Goal: Check status: Check status

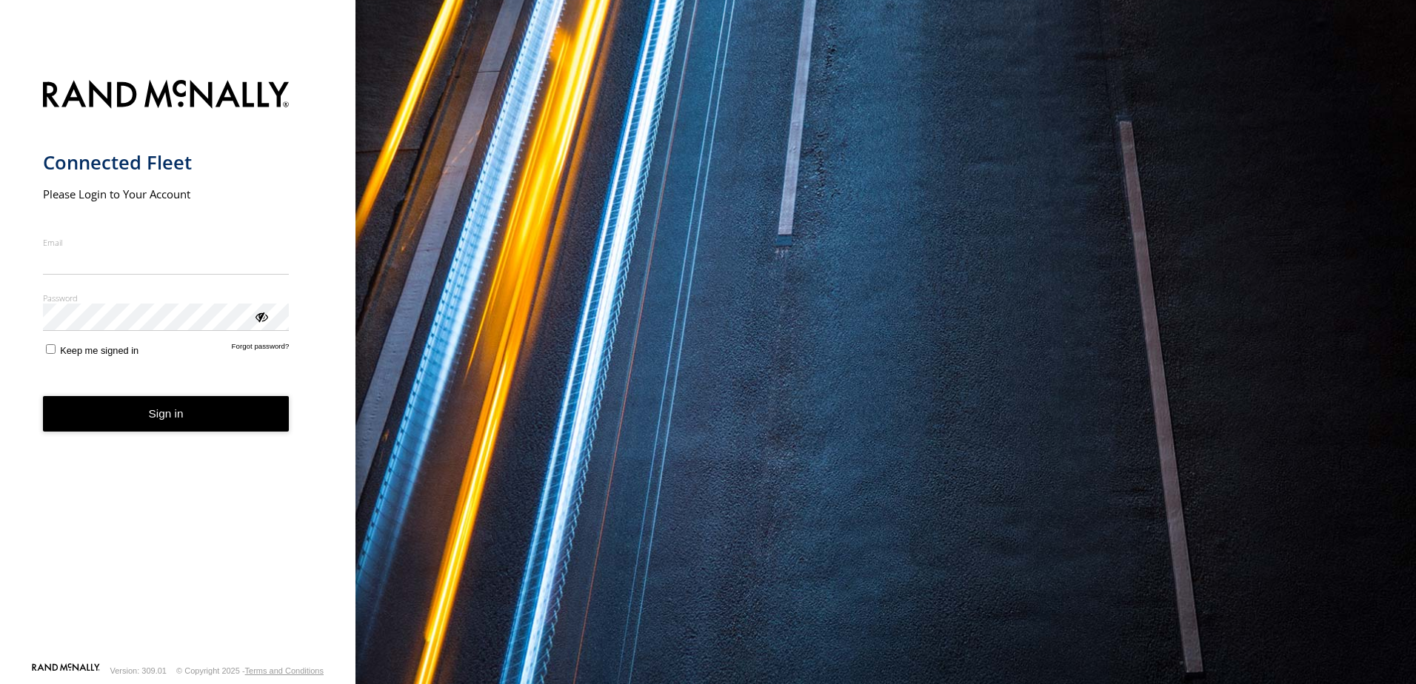
type input "**********"
click at [161, 422] on button "Sign in" at bounding box center [166, 414] width 247 height 36
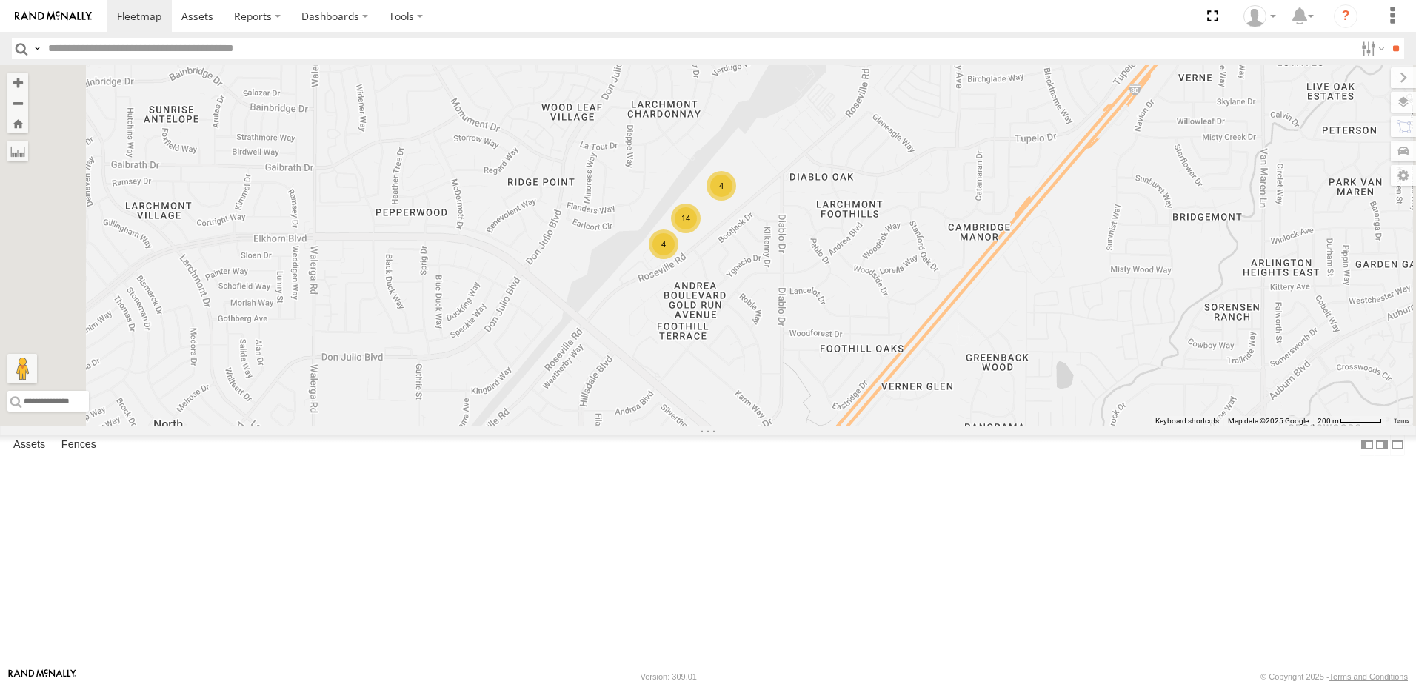
drag, startPoint x: 954, startPoint y: 397, endPoint x: 902, endPoint y: 461, distance: 82.1
click at [902, 427] on div "14 4 4" at bounding box center [708, 246] width 1416 height 362
click at [0, 0] on div "483304" at bounding box center [0, 0] width 0 height 0
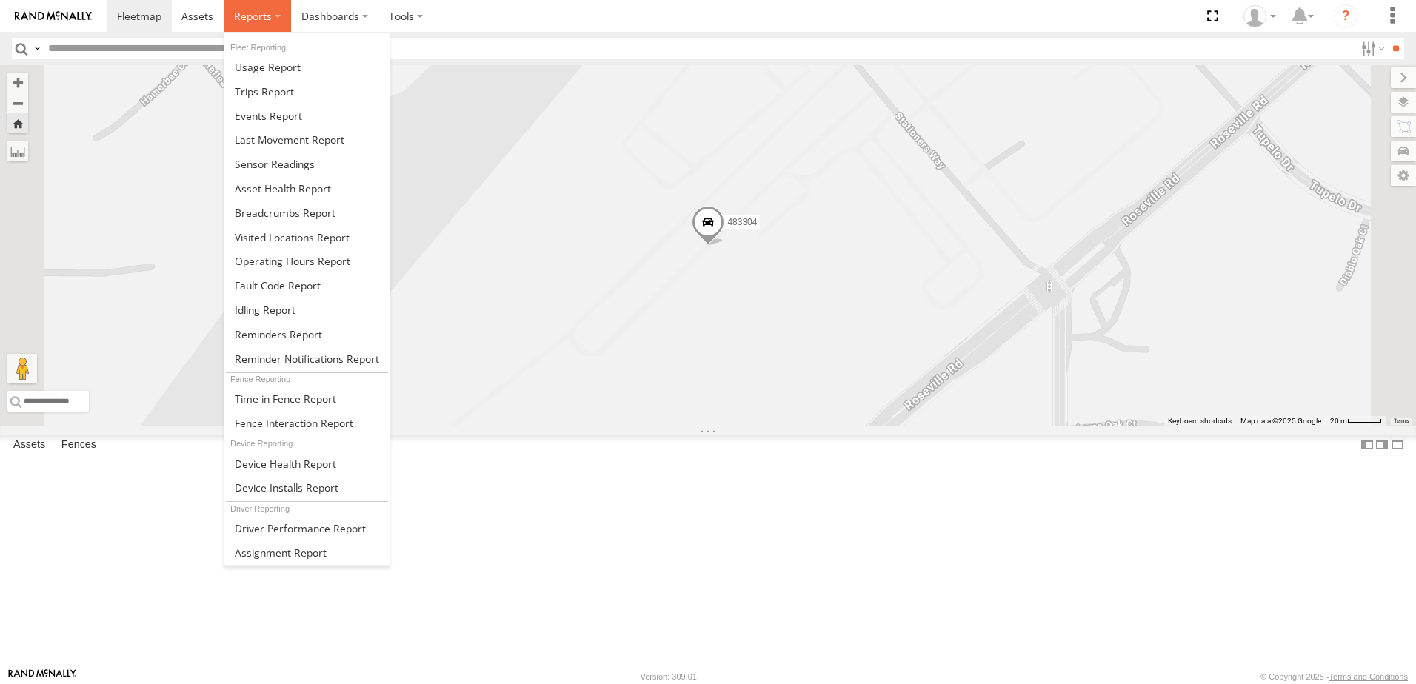
click at [266, 21] on span at bounding box center [253, 16] width 38 height 14
click at [264, 216] on span at bounding box center [285, 213] width 101 height 14
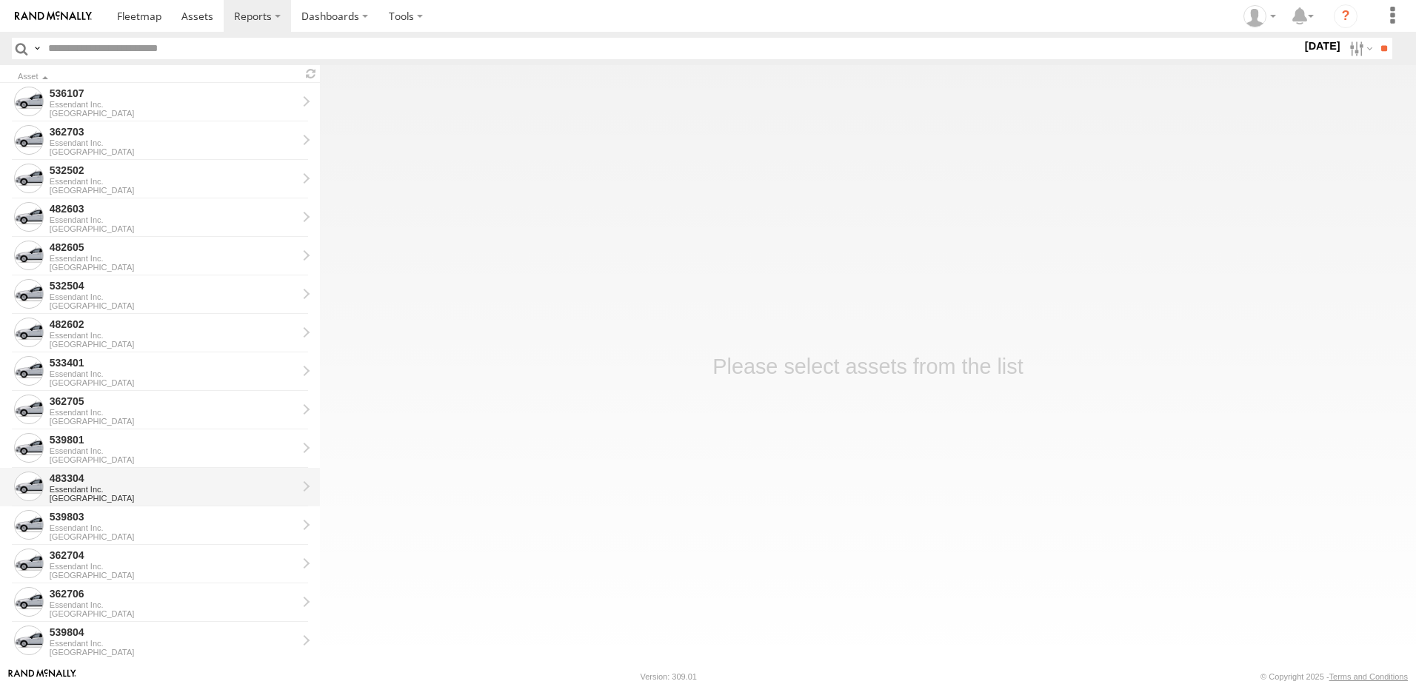
click at [93, 487] on div "Essendant Inc." at bounding box center [173, 489] width 247 height 9
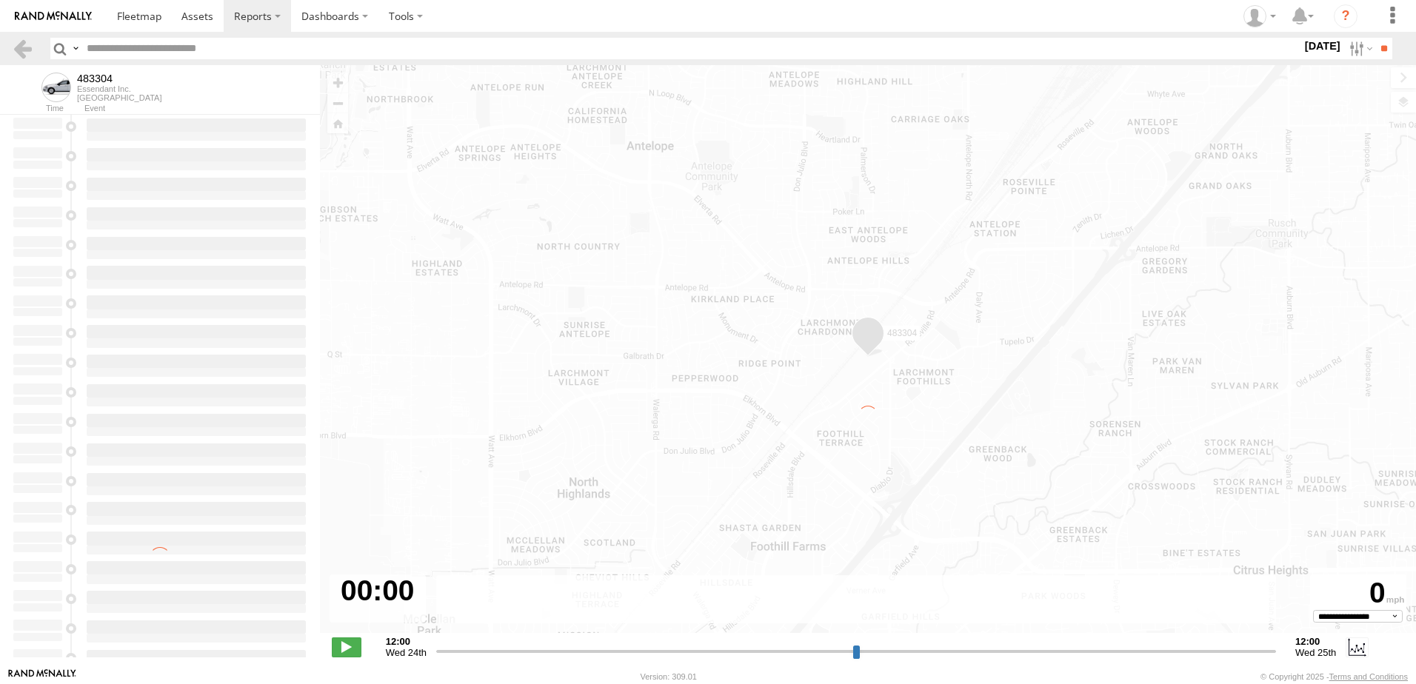
type input "**********"
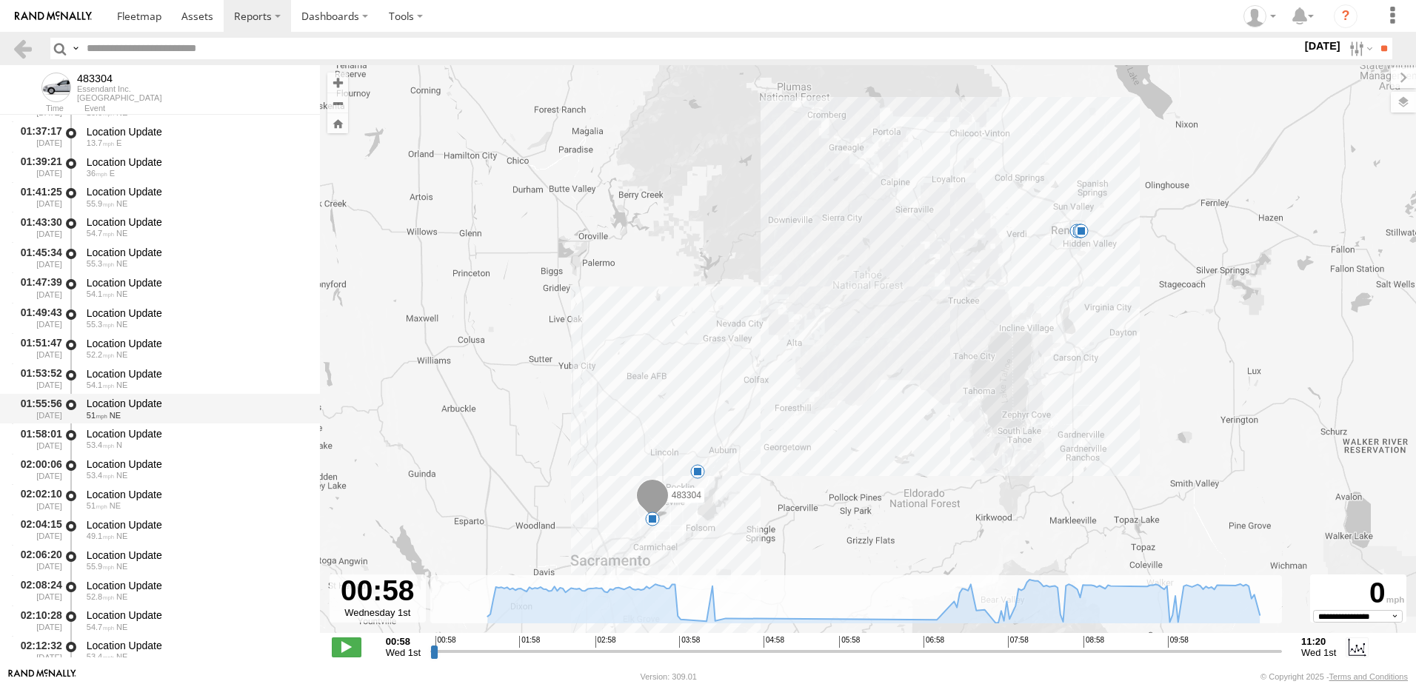
scroll to position [370, 0]
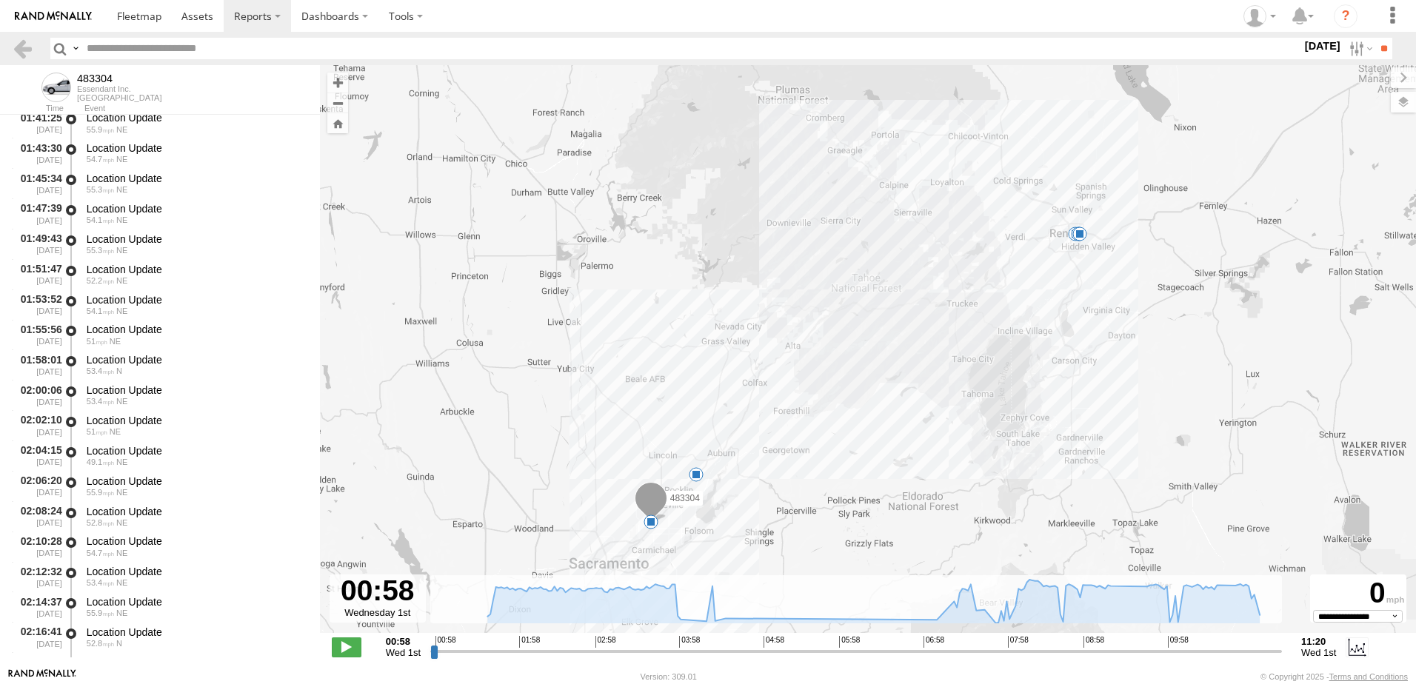
drag, startPoint x: 767, startPoint y: 500, endPoint x: 727, endPoint y: 543, distance: 59.2
click at [722, 550] on div "483304 04:27 Wed 04:38 Wed 07:09 Wed 07:13 Wed 10:41 Wed 11:20 Wed" at bounding box center [868, 357] width 1096 height 584
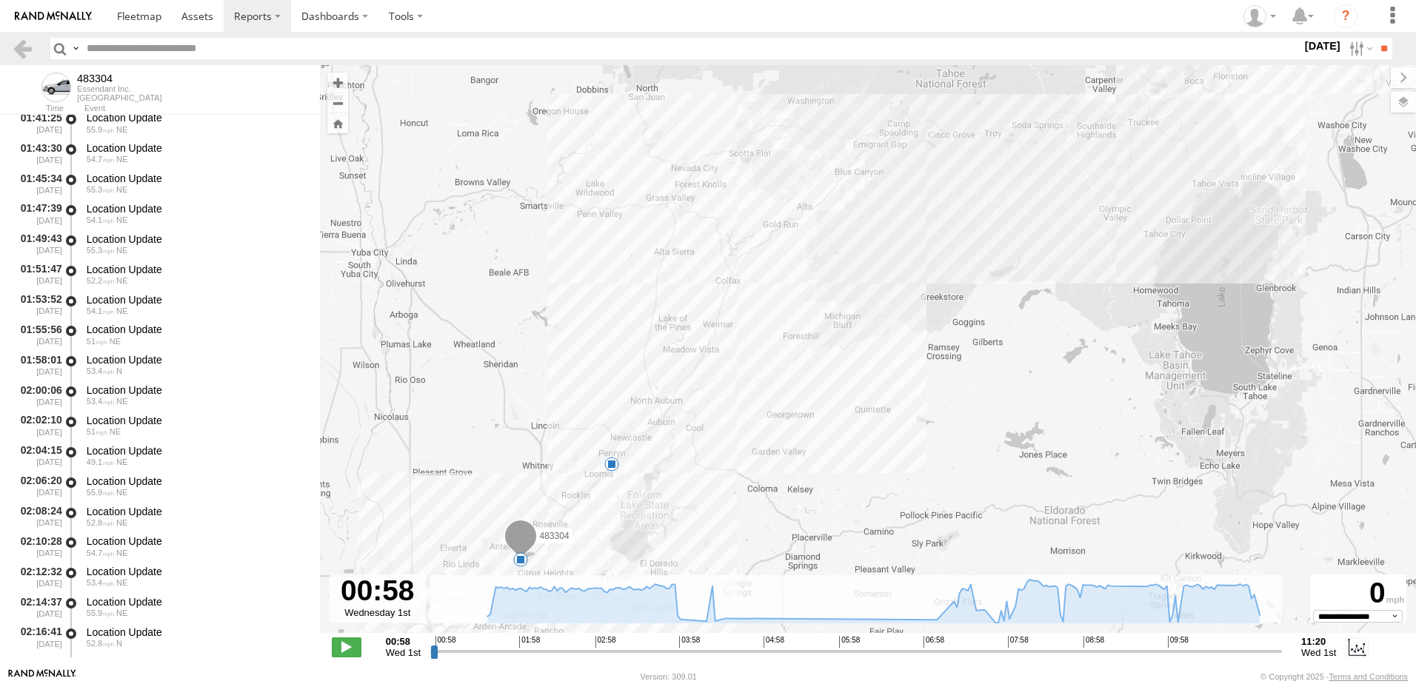
drag, startPoint x: 661, startPoint y: 559, endPoint x: 704, endPoint y: 510, distance: 65.1
click at [704, 510] on div "483304 04:27 Wed 04:38 Wed 07:09 Wed 07:13 Wed 10:41 Wed 11:20 Wed" at bounding box center [868, 357] width 1096 height 584
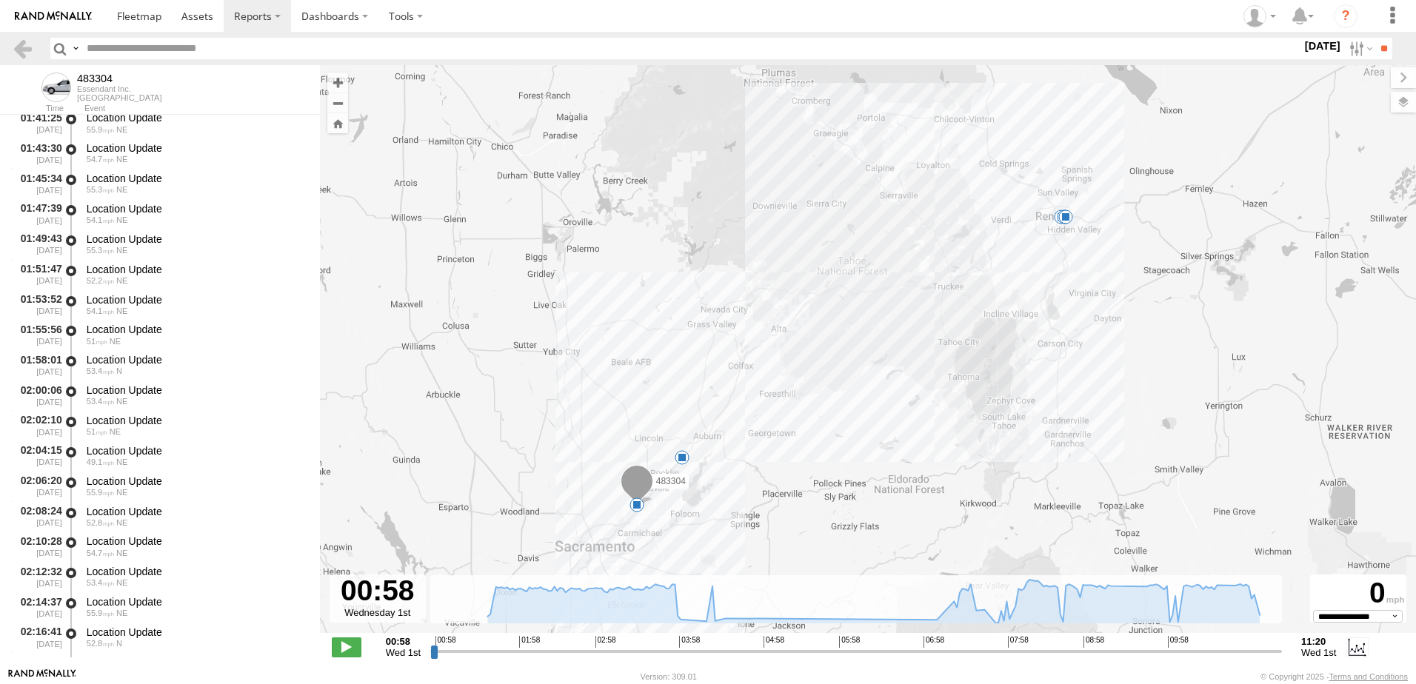
drag, startPoint x: 942, startPoint y: 231, endPoint x: 883, endPoint y: 358, distance: 139.5
click at [883, 358] on div "483304 04:27 Wed 04:38 Wed 07:09 Wed 07:13 Wed 10:41 Wed 11:20 Wed" at bounding box center [868, 357] width 1096 height 584
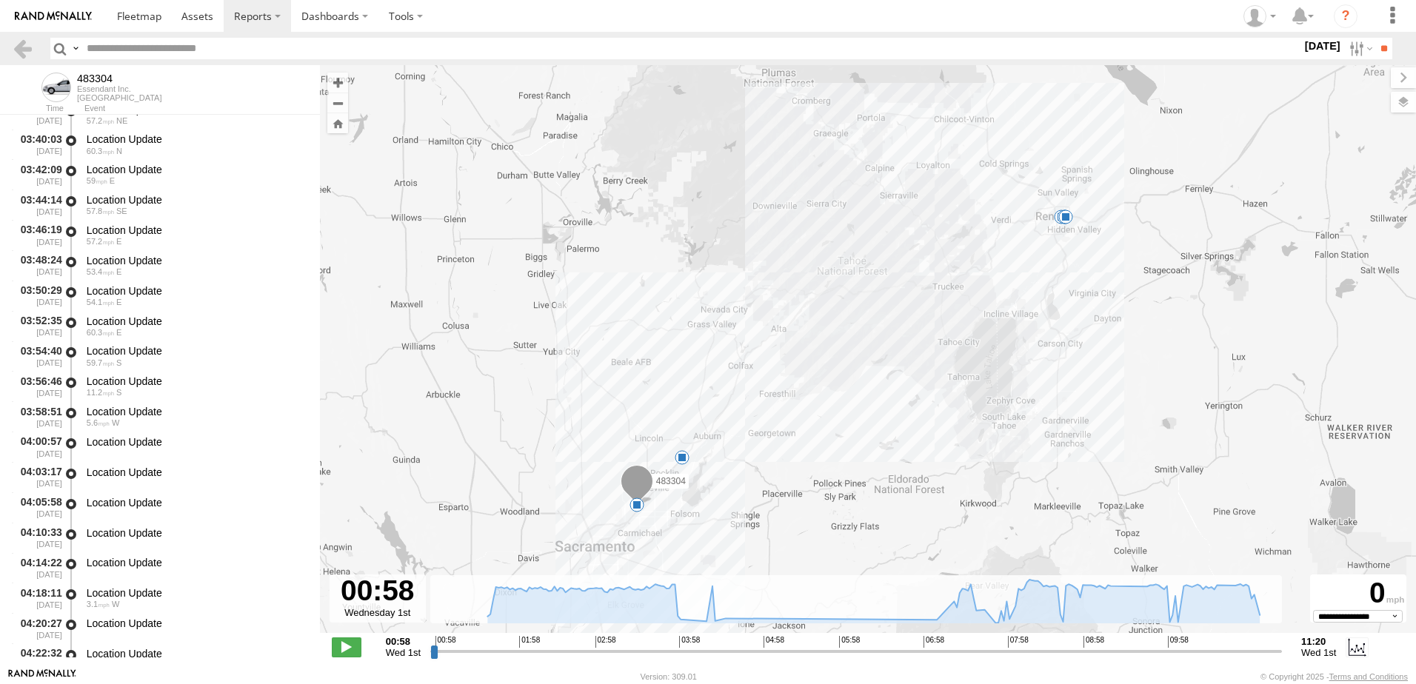
scroll to position [2000, 0]
